Goal: Task Accomplishment & Management: Manage account settings

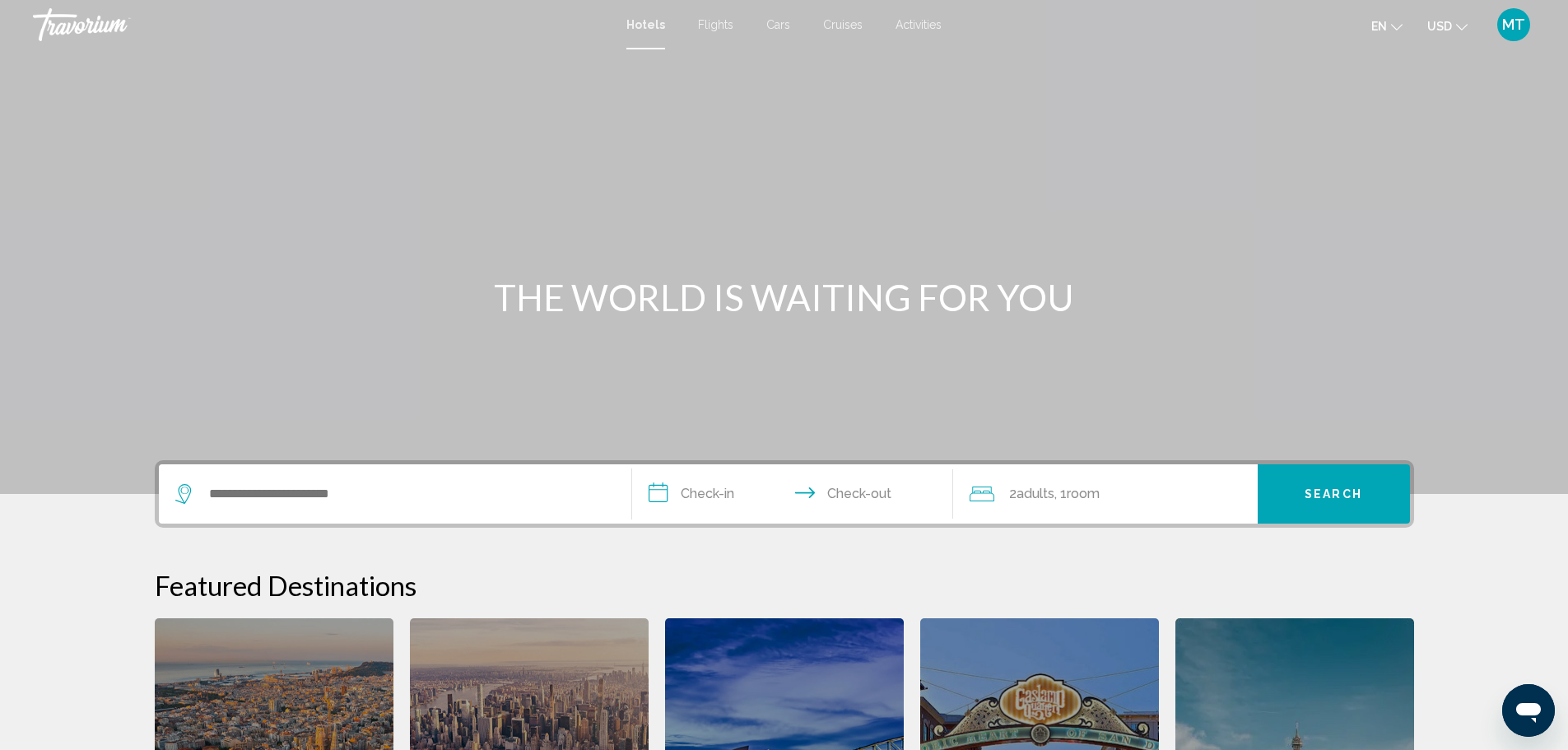
click at [1512, 31] on span "MT" at bounding box center [1514, 25] width 23 height 17
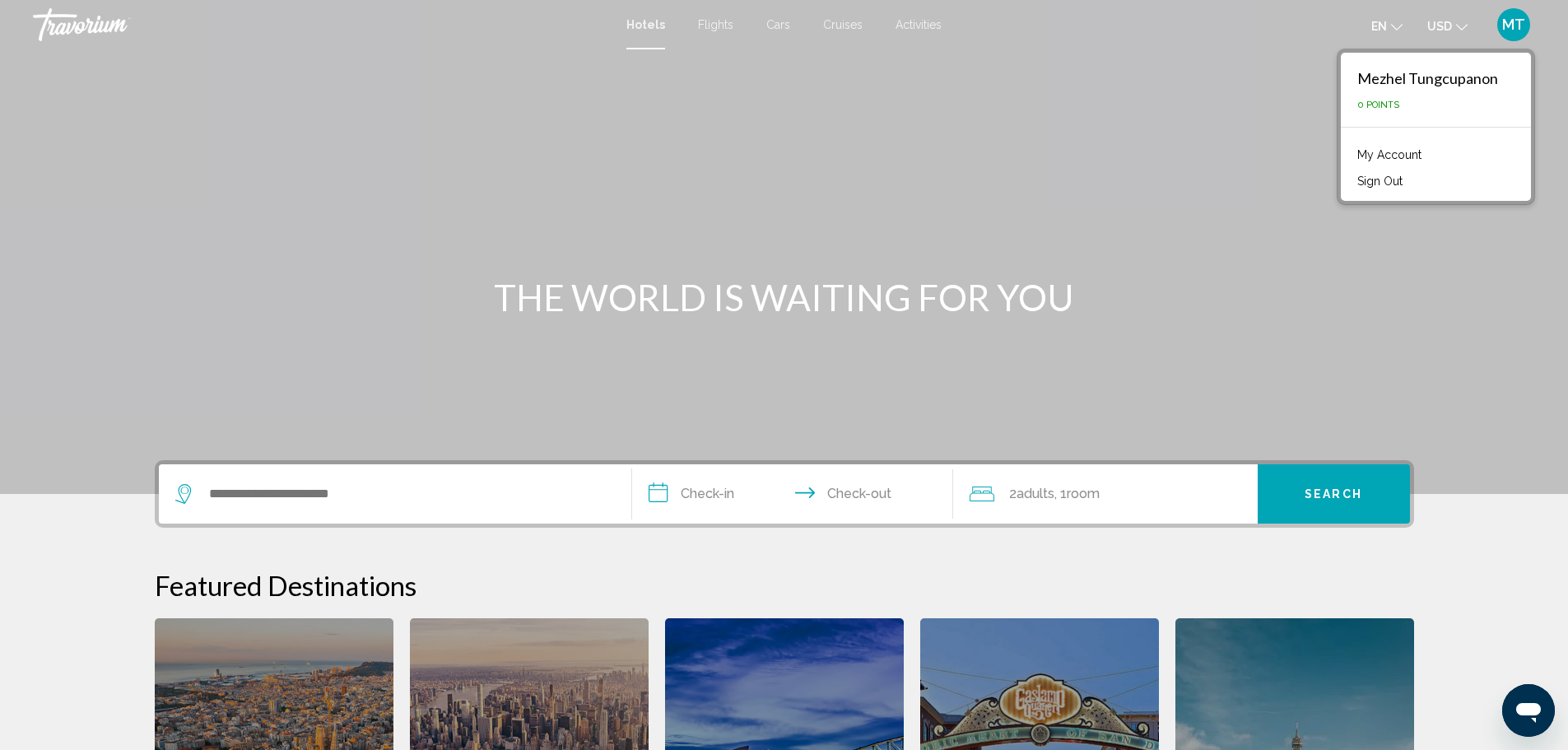
click at [1415, 163] on link "My Account" at bounding box center [1389, 155] width 81 height 21
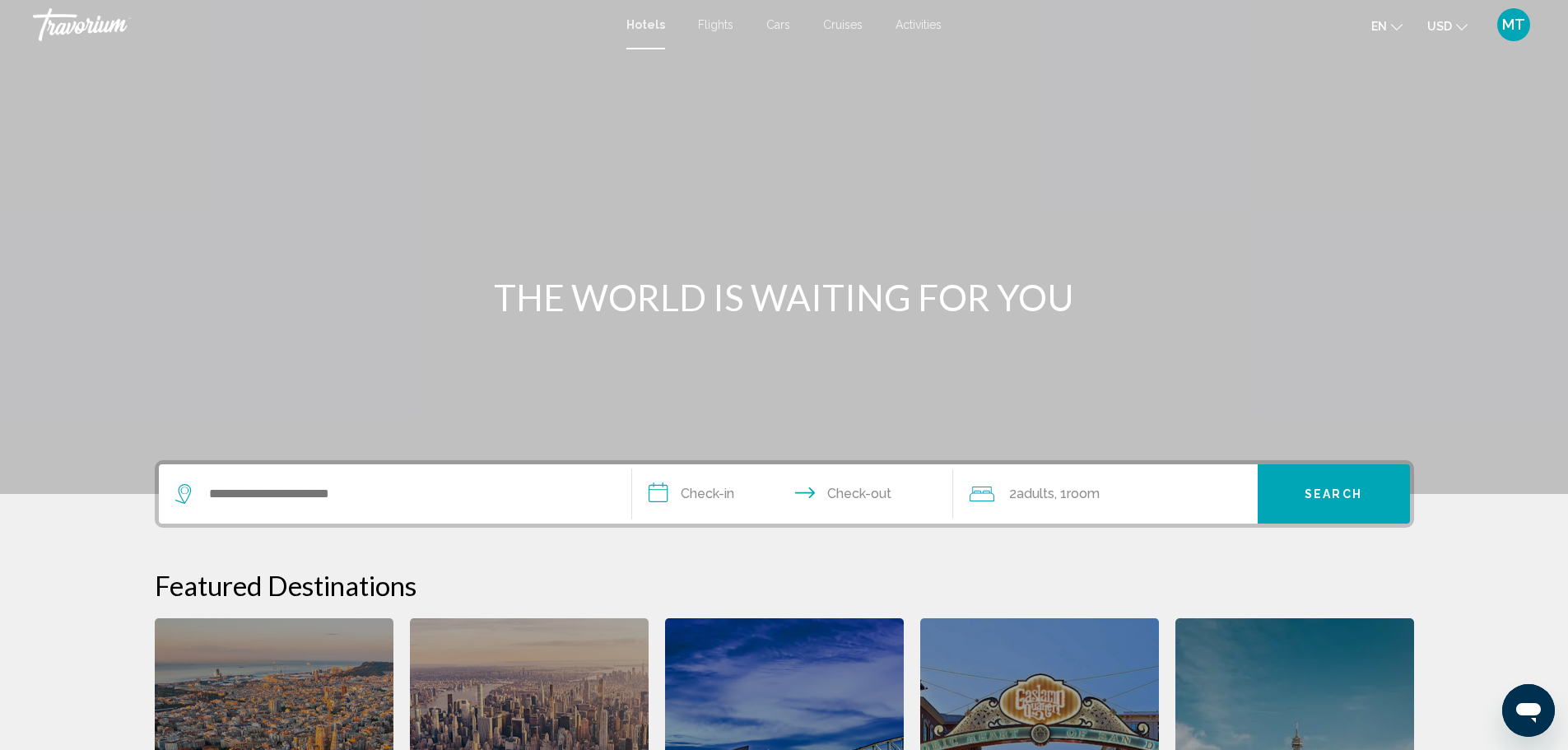
drag, startPoint x: 66, startPoint y: 3, endPoint x: 108, endPoint y: 65, distance: 74.9
click at [108, 64] on div "Main content" at bounding box center [784, 247] width 1568 height 494
click at [1506, 27] on span "MT" at bounding box center [1514, 25] width 23 height 17
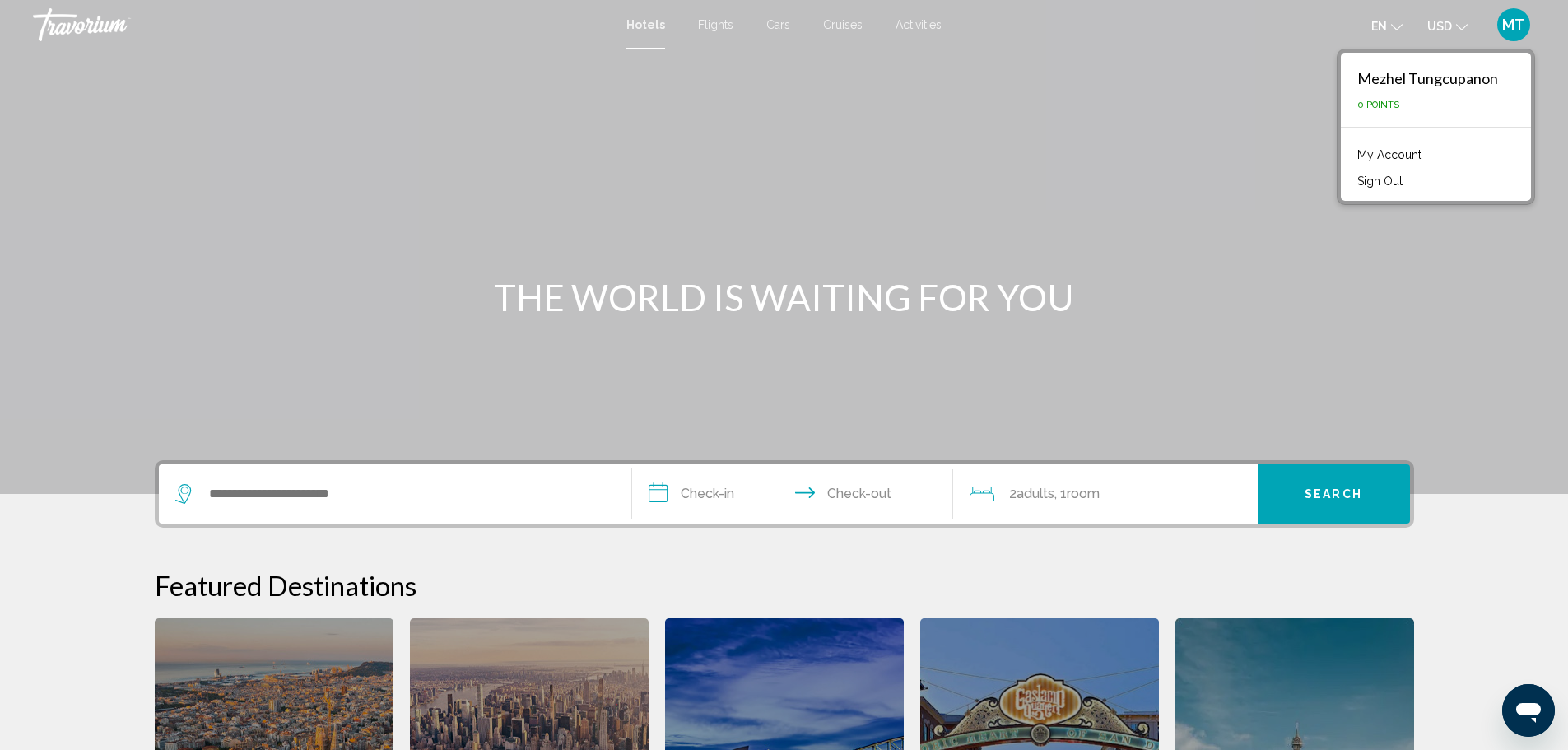
click at [1435, 162] on li "My Account" at bounding box center [1436, 153] width 174 height 27
click at [1417, 156] on link "My Account" at bounding box center [1389, 155] width 81 height 21
